Goal: Task Accomplishment & Management: Use online tool/utility

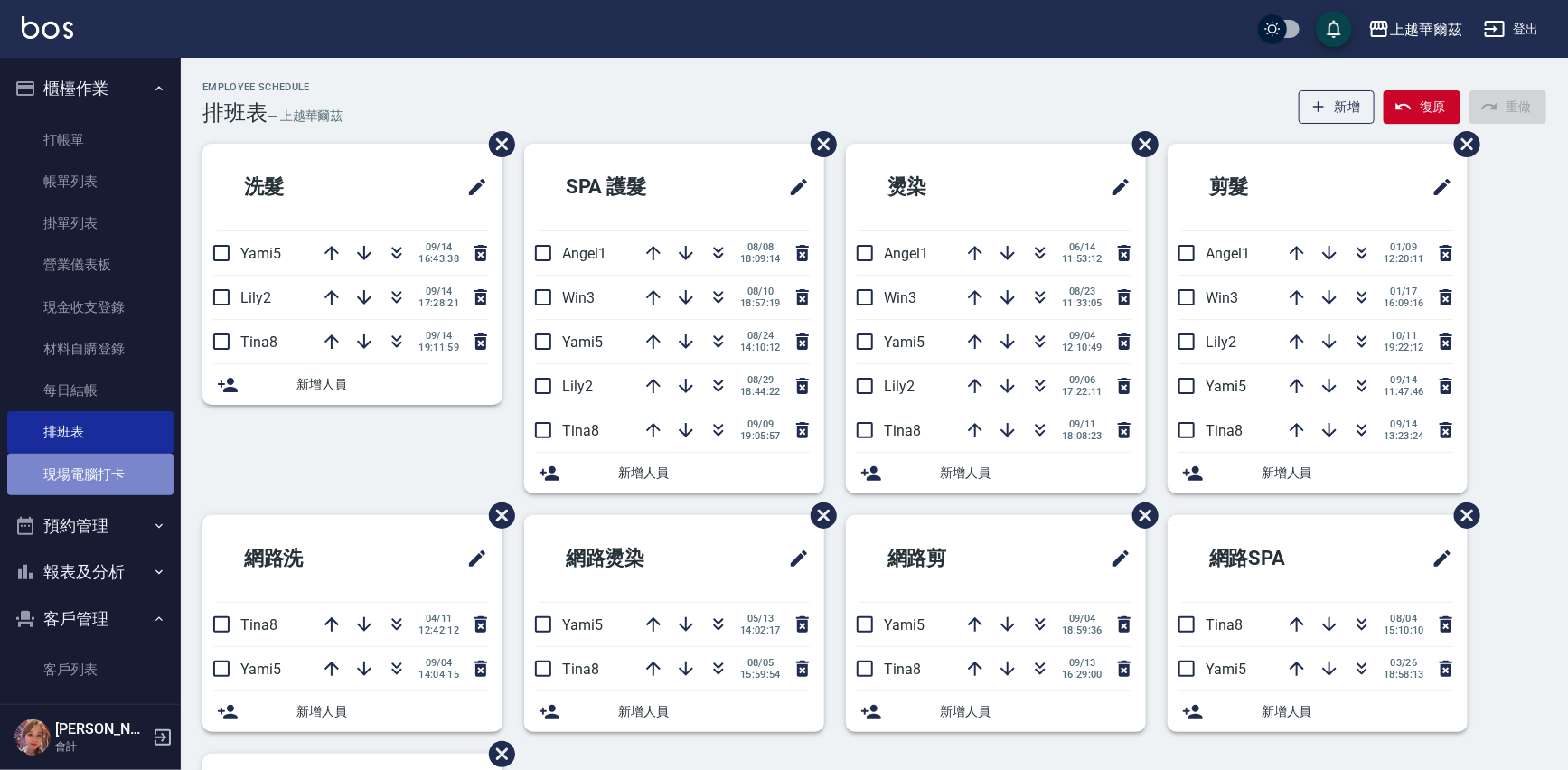
click at [151, 474] on link "現場電腦打卡" at bounding box center [90, 474] width 166 height 42
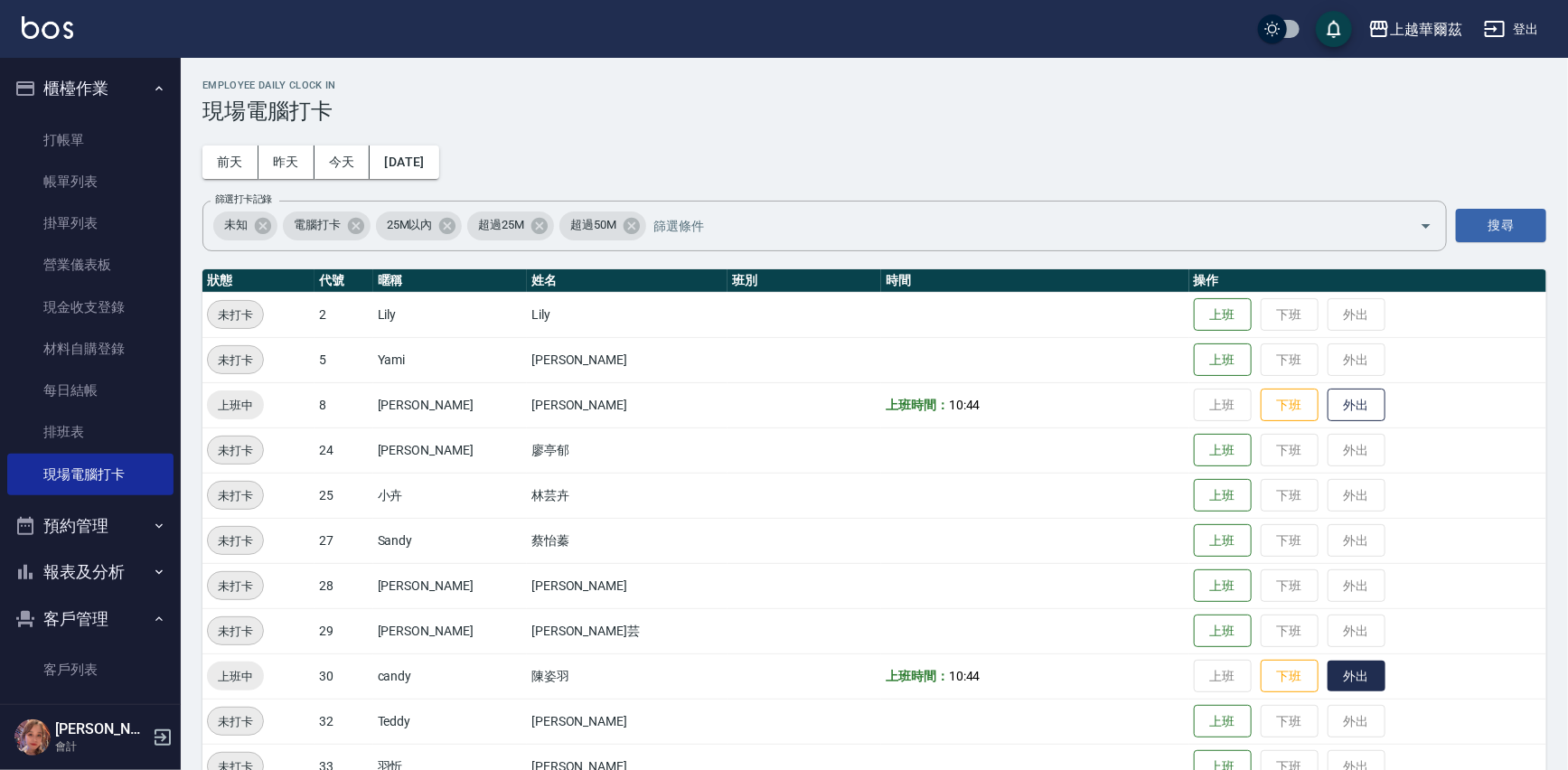
click at [1328, 687] on button "外出" at bounding box center [1356, 676] width 58 height 31
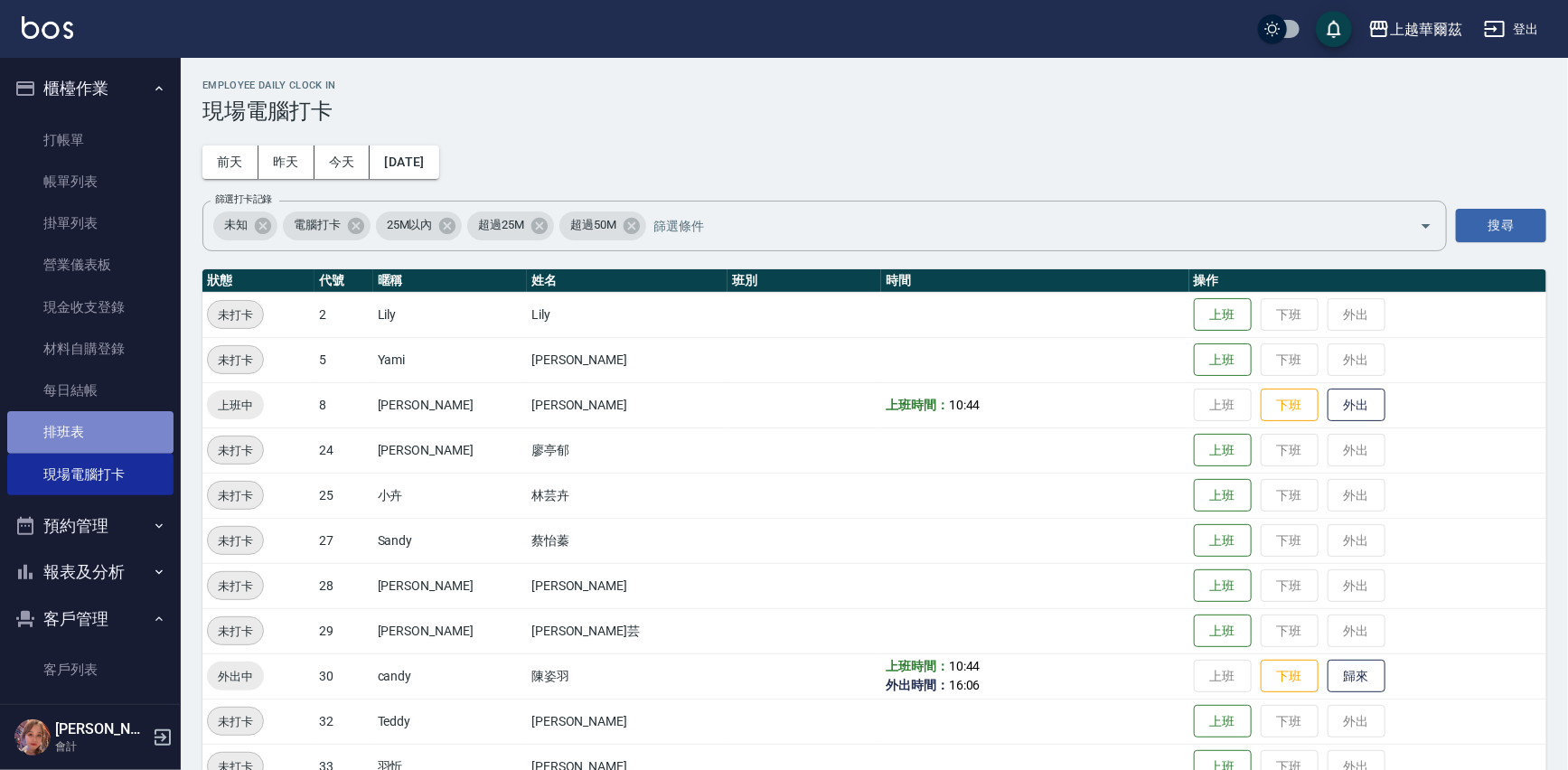
click at [95, 441] on link "排班表" at bounding box center [90, 432] width 166 height 42
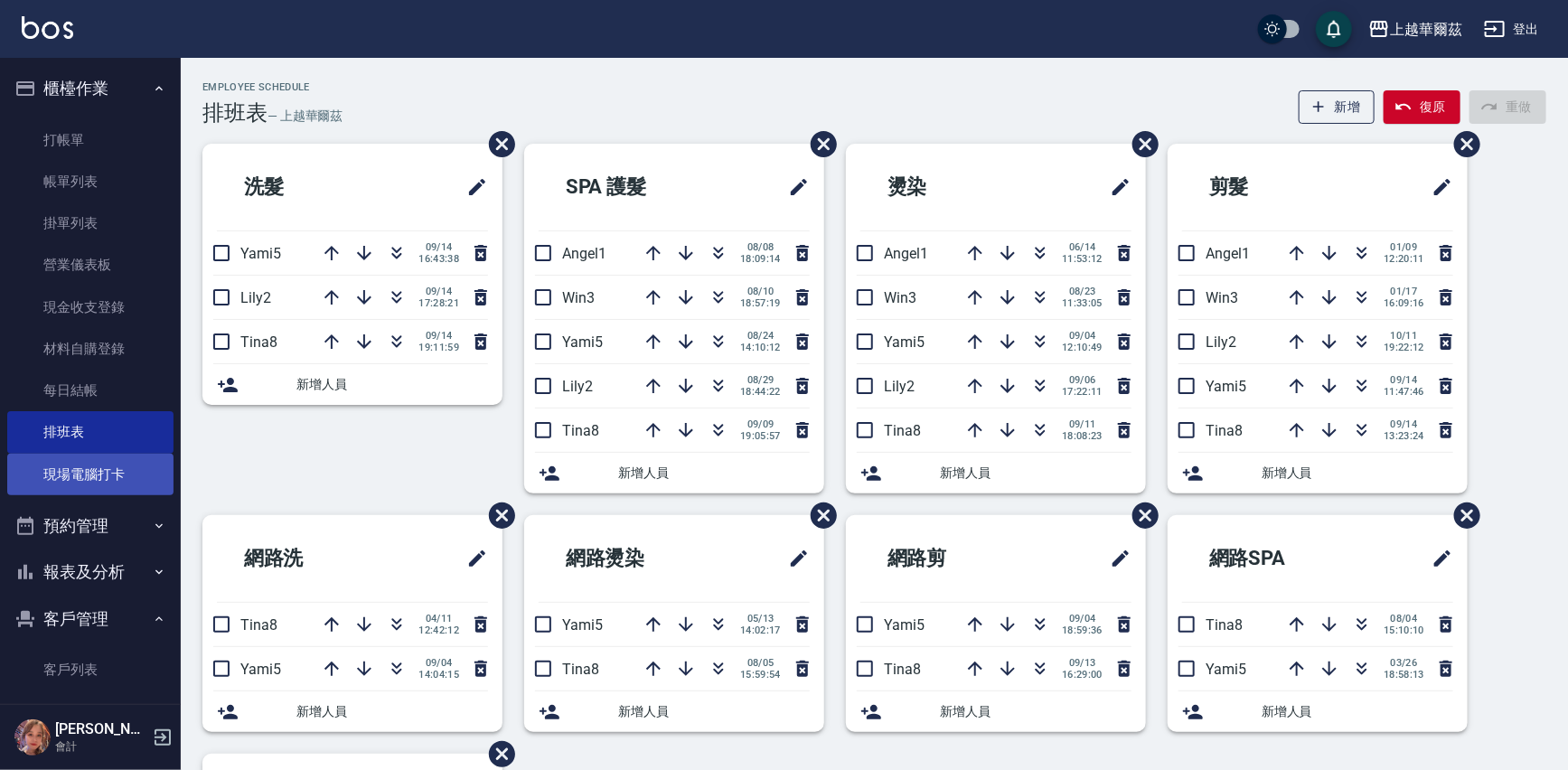
click at [81, 475] on link "現場電腦打卡" at bounding box center [90, 474] width 166 height 42
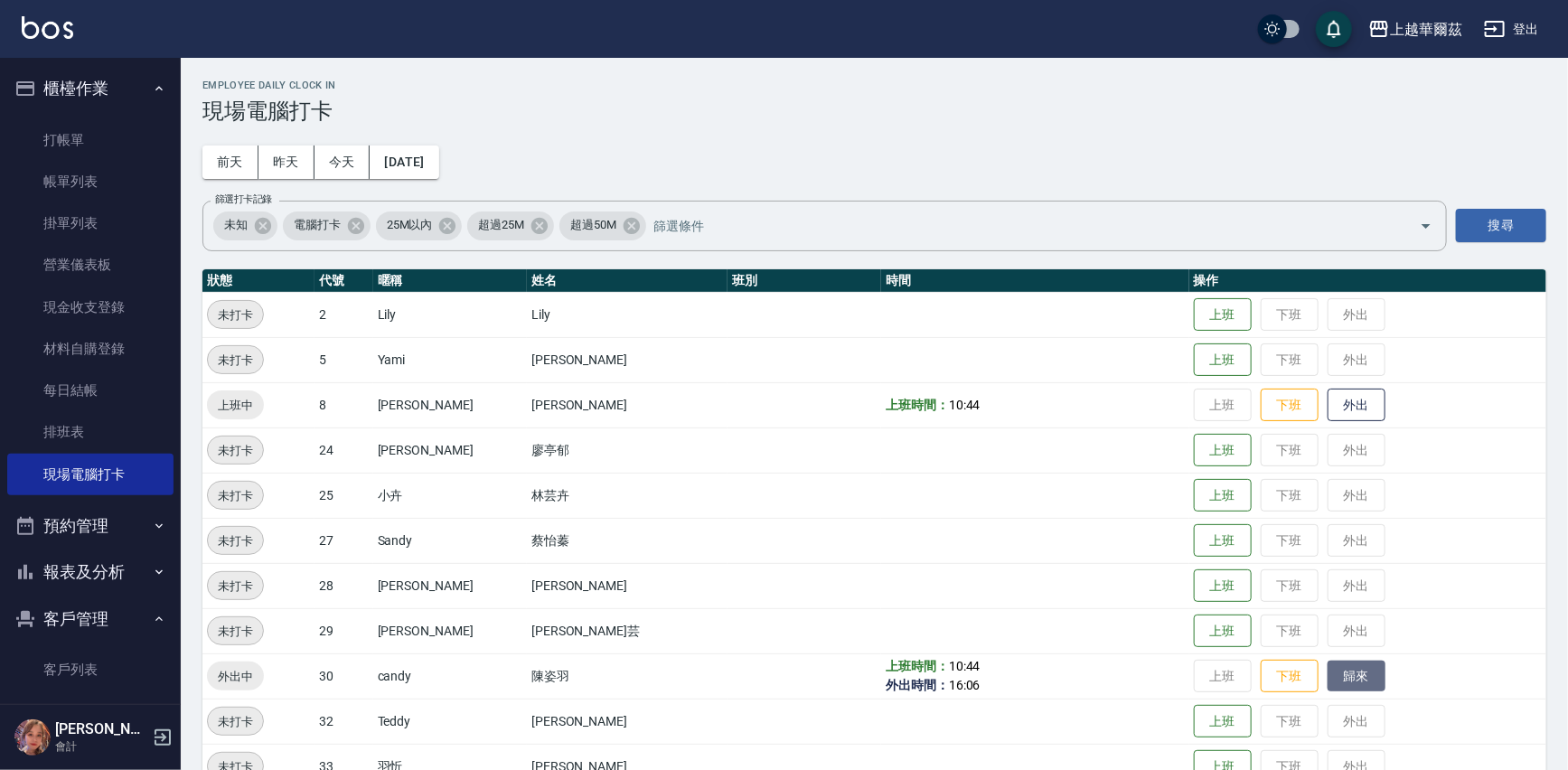
click at [1331, 666] on button "歸來" at bounding box center [1356, 676] width 58 height 31
click at [76, 439] on link "排班表" at bounding box center [90, 432] width 166 height 42
